Goal: Communication & Community: Answer question/provide support

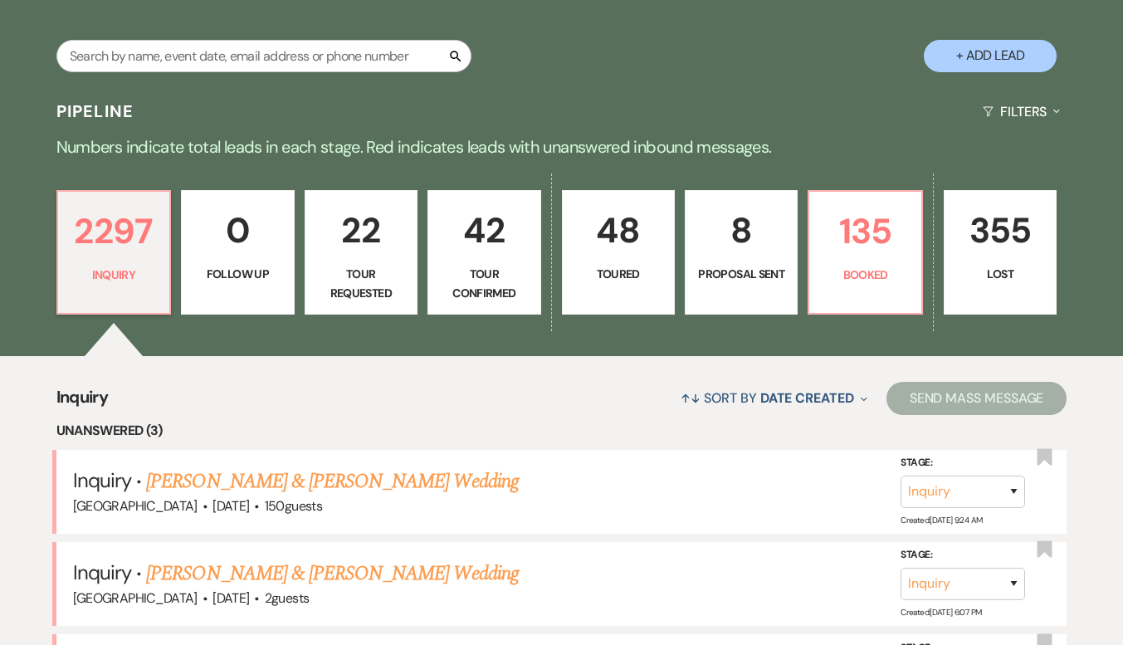
scroll to position [290, 0]
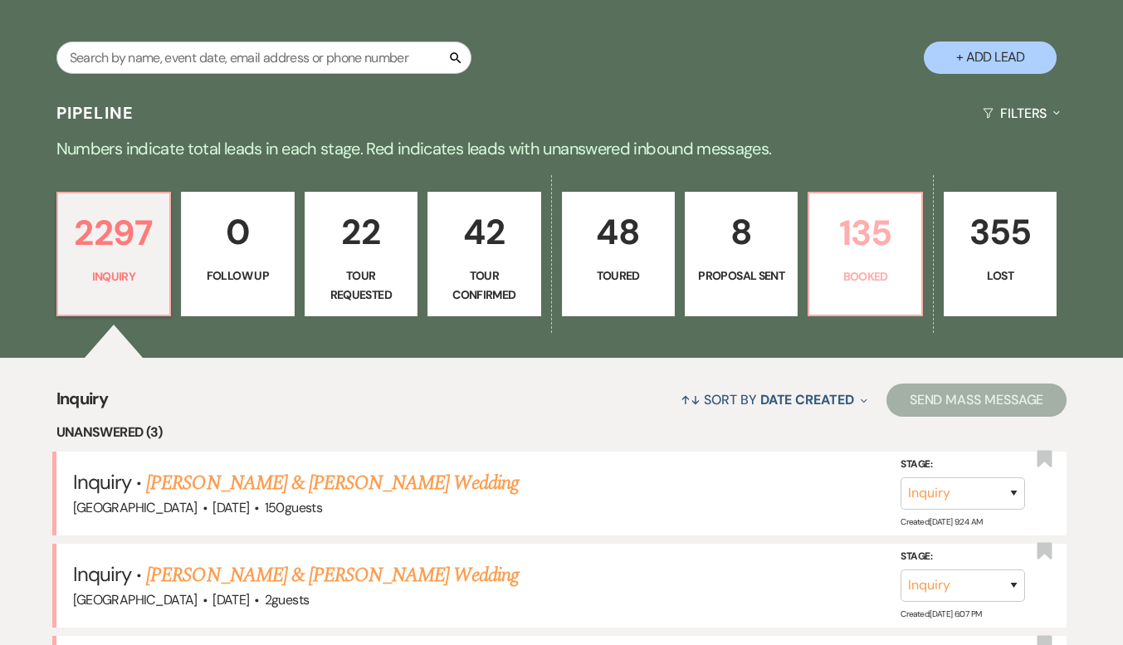
click at [864, 290] on link "135 Booked" at bounding box center [865, 254] width 115 height 124
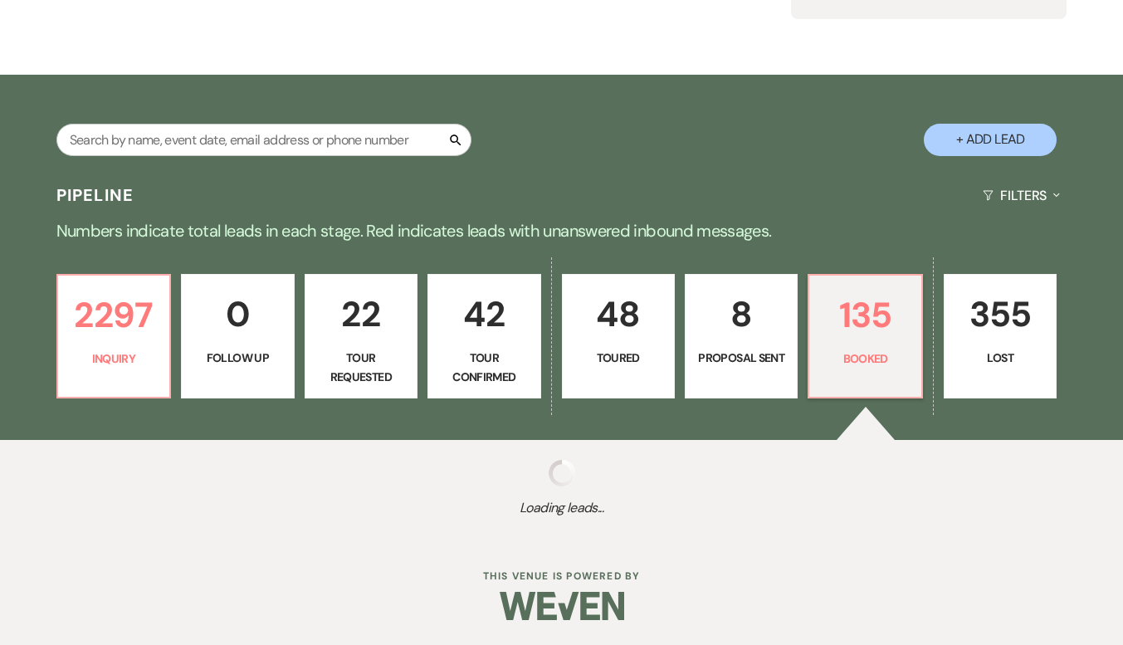
select select "7"
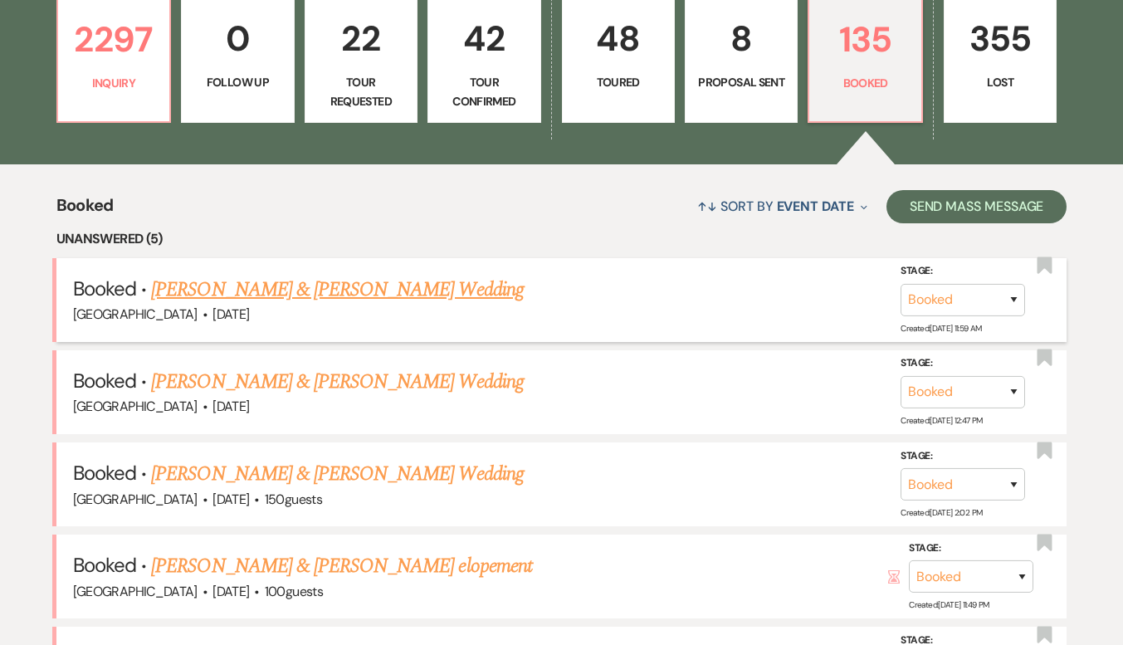
scroll to position [502, 0]
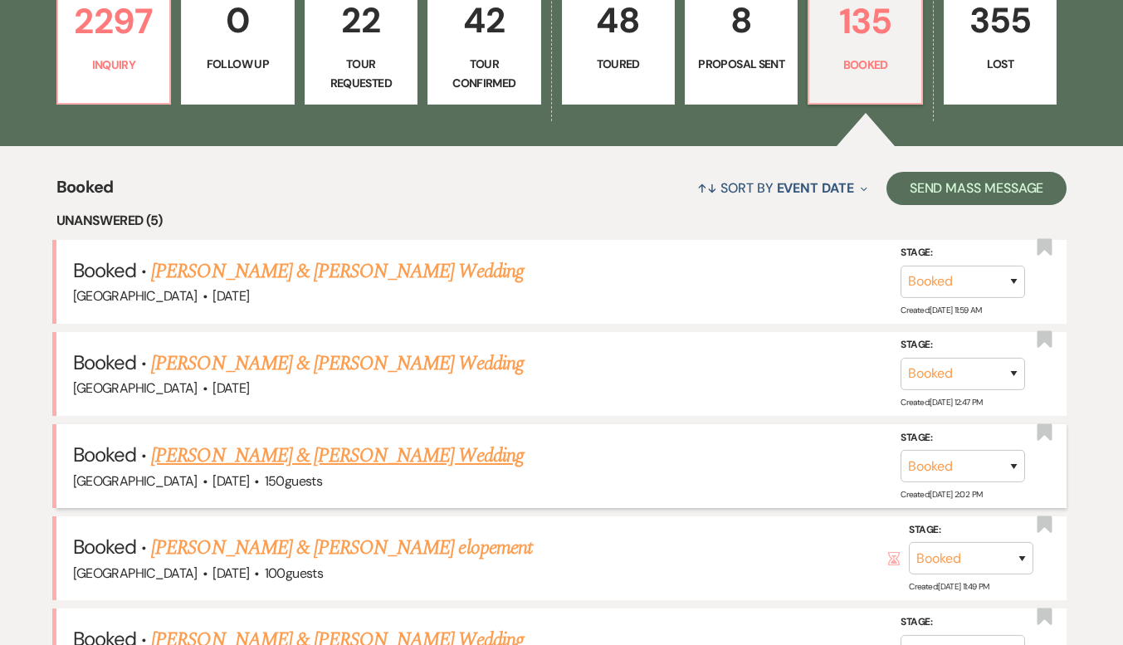
click at [383, 448] on link "[PERSON_NAME] & [PERSON_NAME] Wedding" at bounding box center [337, 456] width 372 height 30
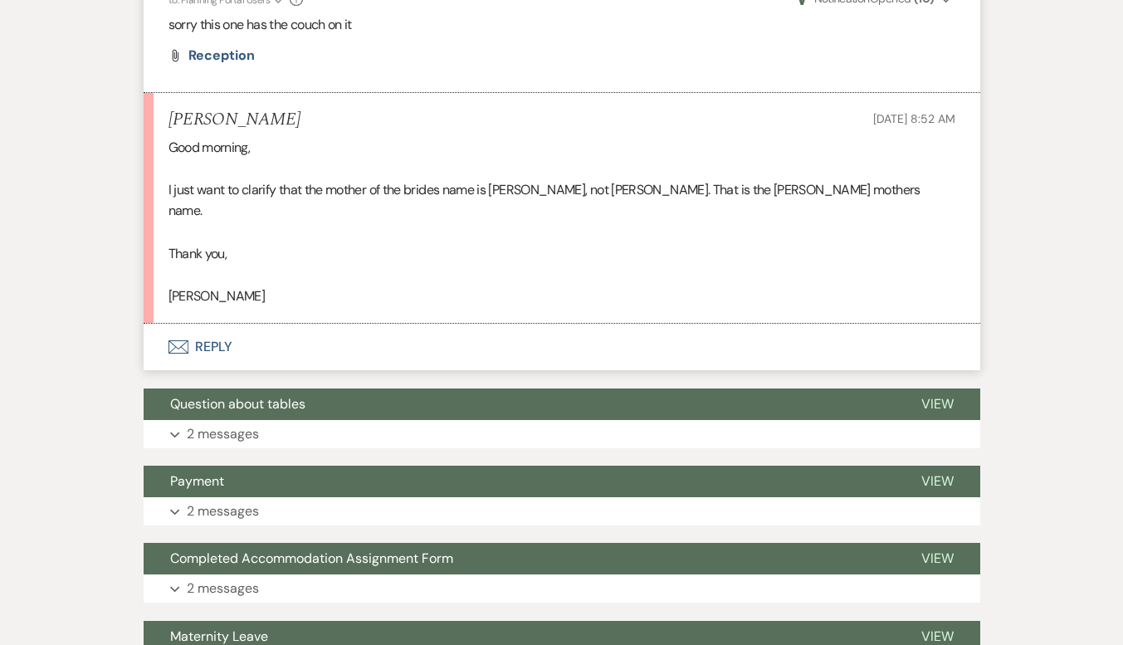
scroll to position [2368, 0]
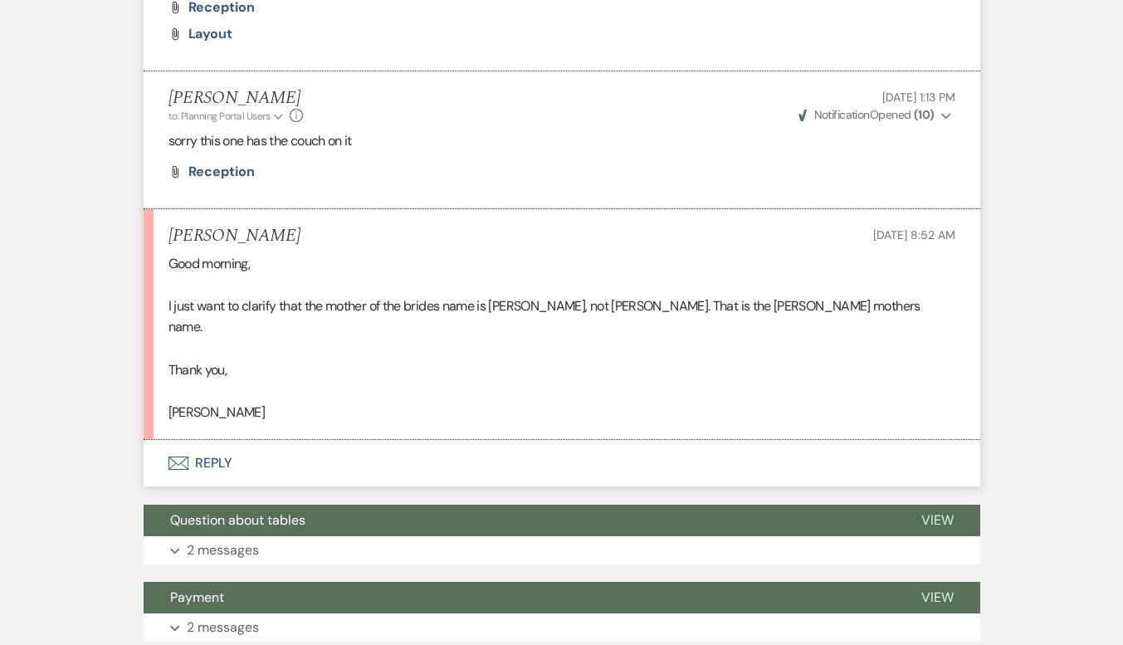
click at [220, 440] on button "Envelope Reply" at bounding box center [562, 463] width 837 height 46
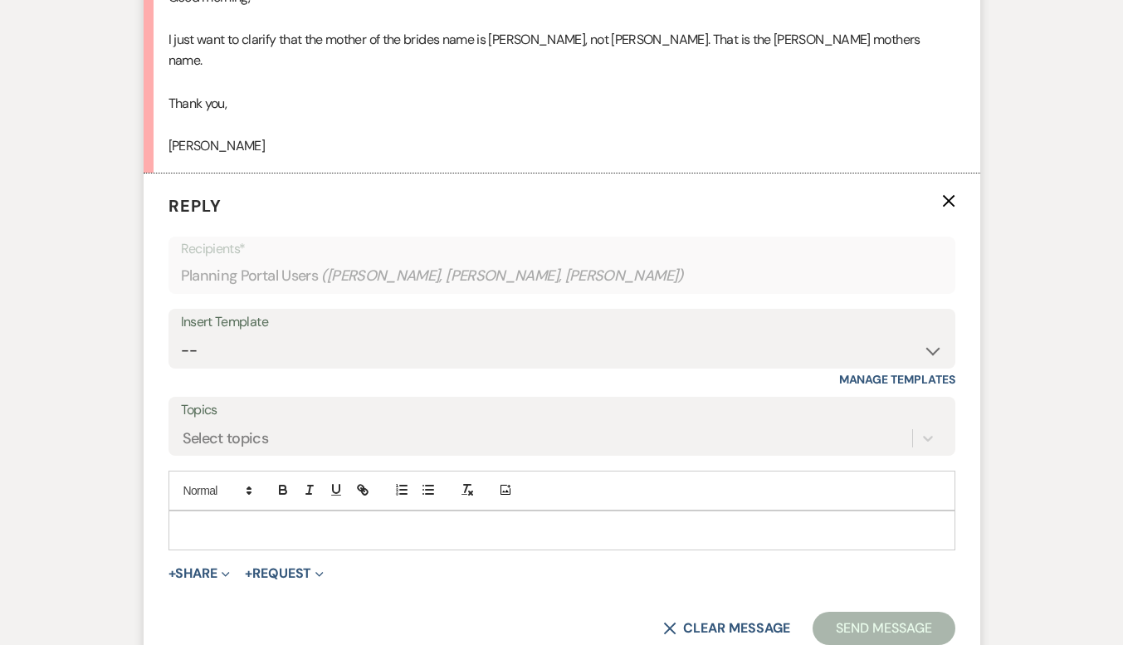
scroll to position [2636, 0]
click at [259, 520] on p at bounding box center [562, 529] width 760 height 18
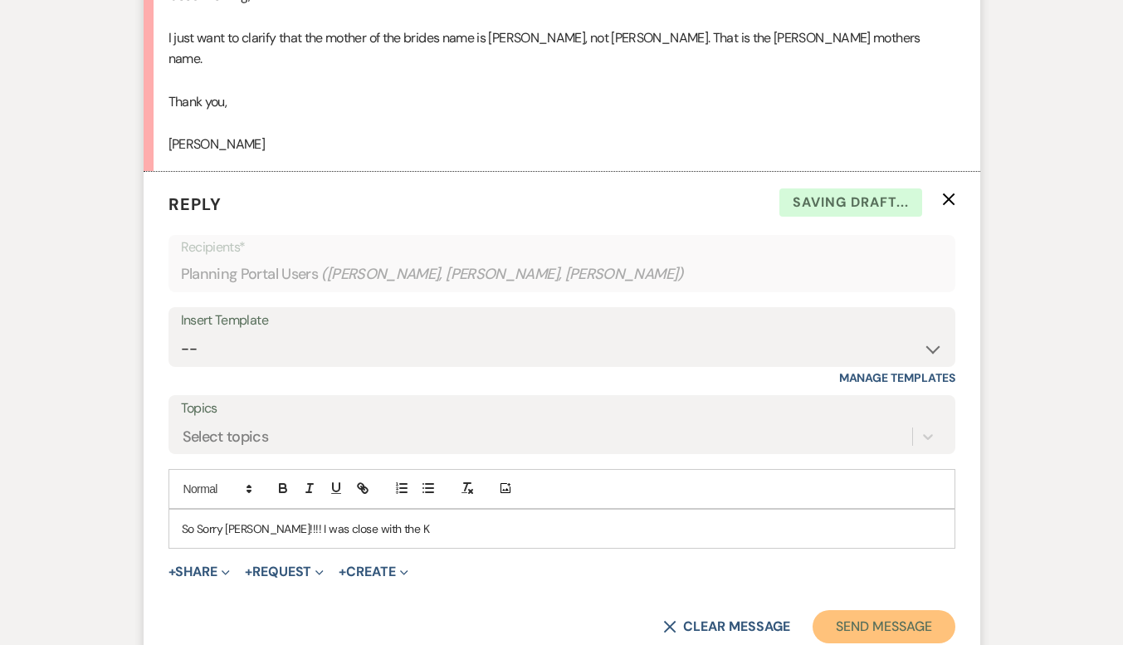
click at [875, 613] on button "Send Message" at bounding box center [884, 626] width 142 height 33
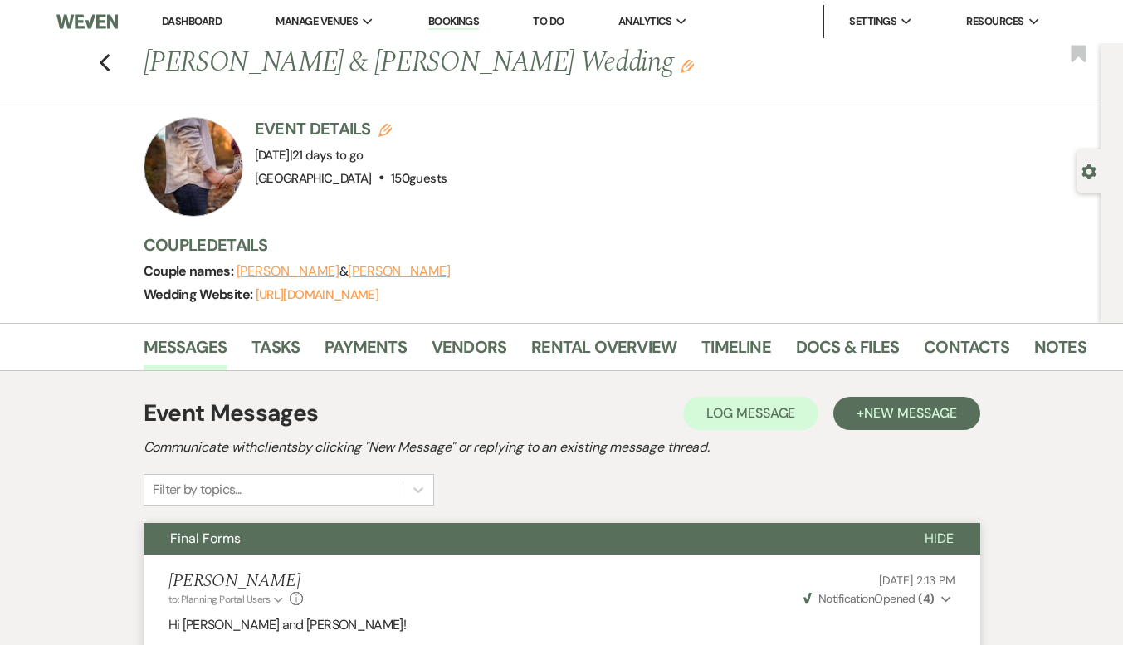
scroll to position [122, 0]
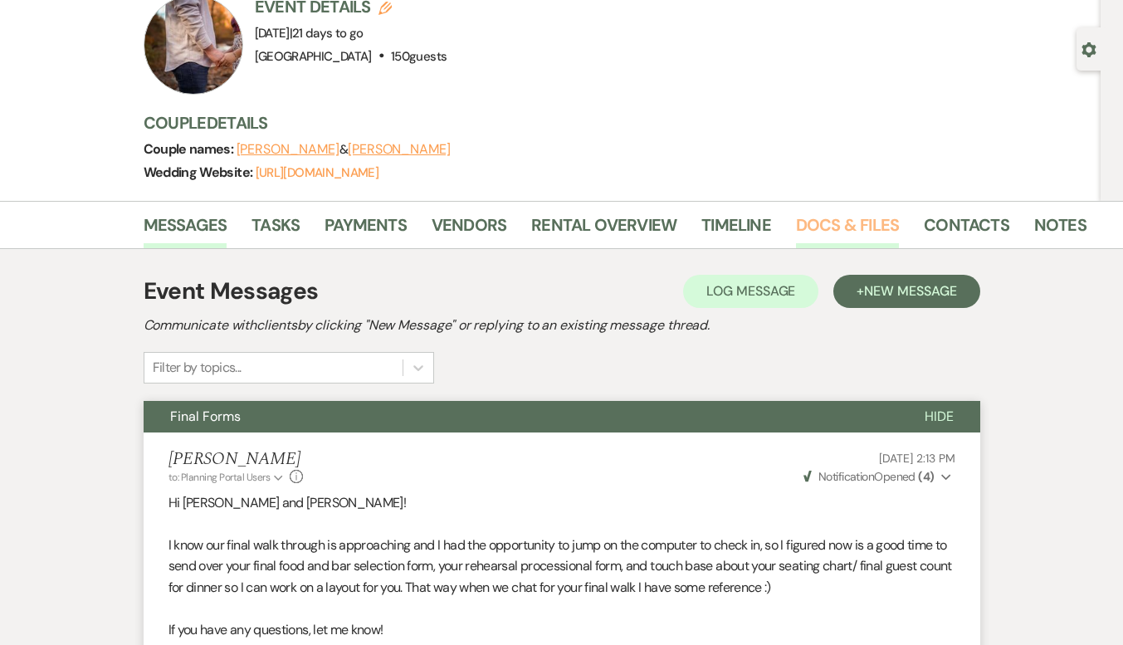
click at [851, 230] on link "Docs & Files" at bounding box center [847, 230] width 103 height 37
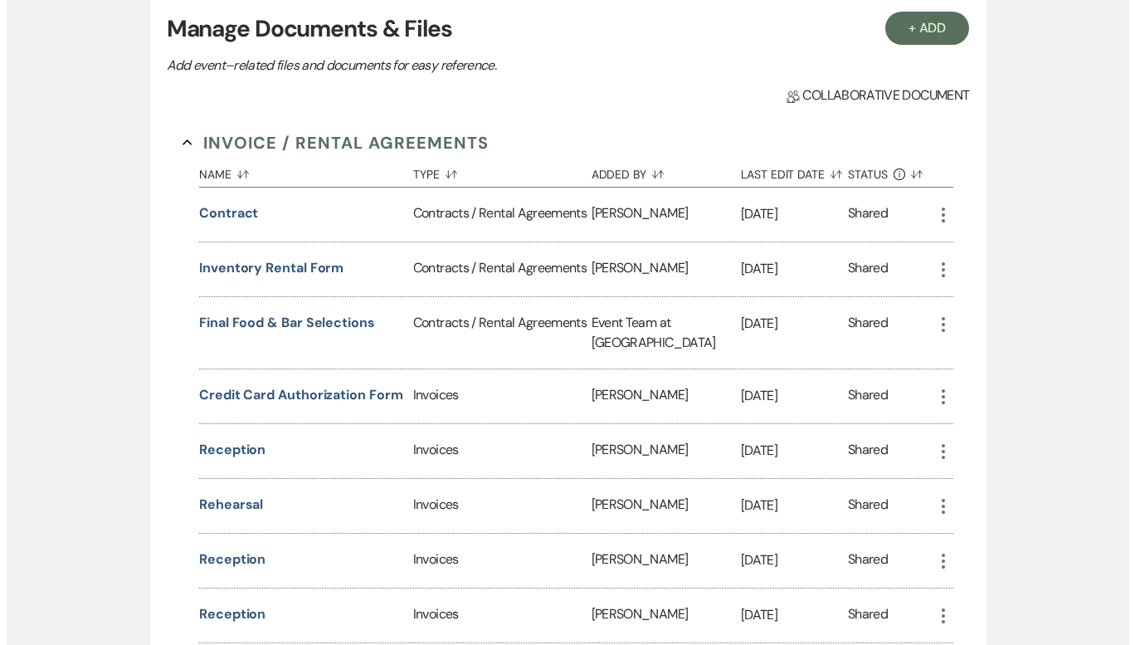
scroll to position [402, 0]
click at [233, 439] on button "reception" at bounding box center [226, 449] width 66 height 20
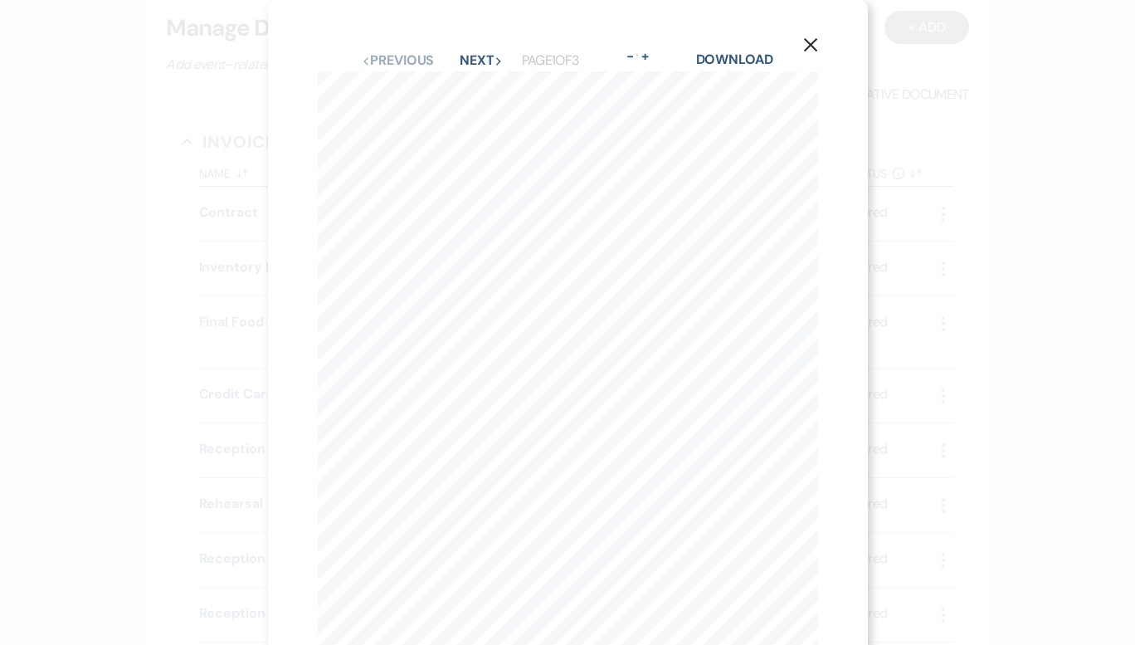
scroll to position [135, 0]
